Goal: Navigation & Orientation: Understand site structure

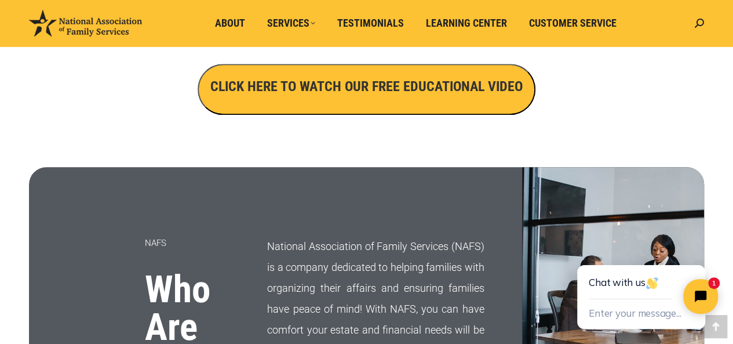
scroll to position [579, 0]
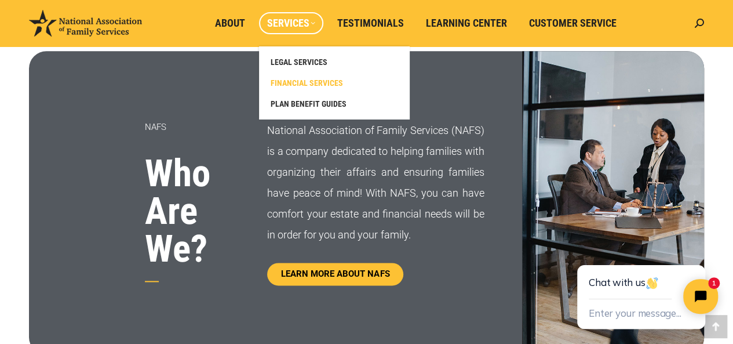
click at [313, 83] on span "FINANCIAL SERVICES" at bounding box center [307, 83] width 72 height 10
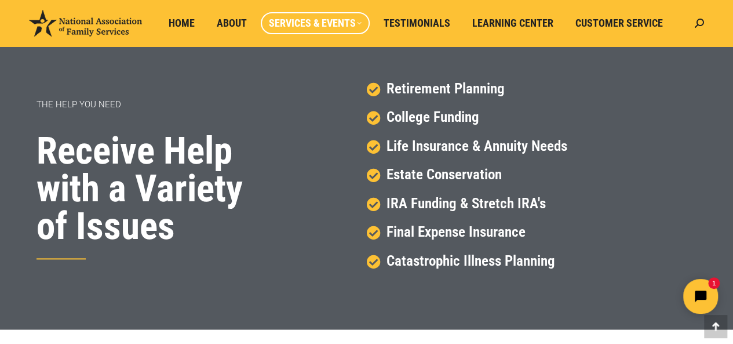
scroll to position [521, 0]
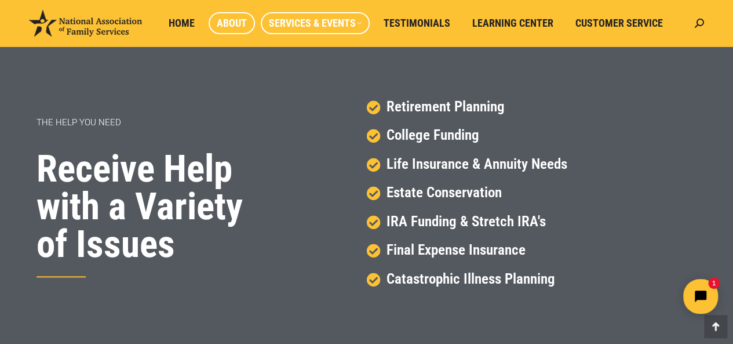
click at [224, 21] on span "About" at bounding box center [232, 23] width 30 height 13
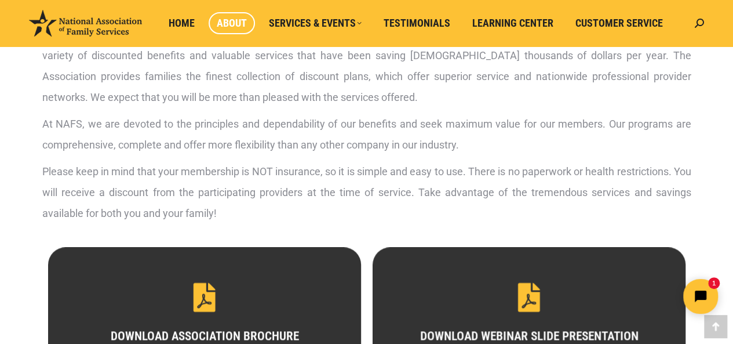
scroll to position [401, 0]
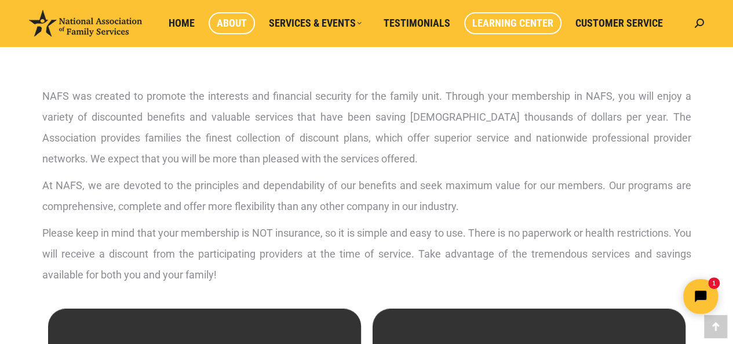
click at [518, 25] on span "Learning Center" at bounding box center [512, 23] width 81 height 13
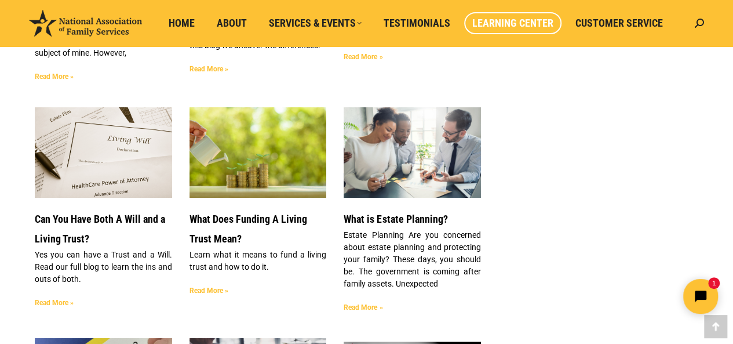
scroll to position [2086, 0]
